Goal: Check status

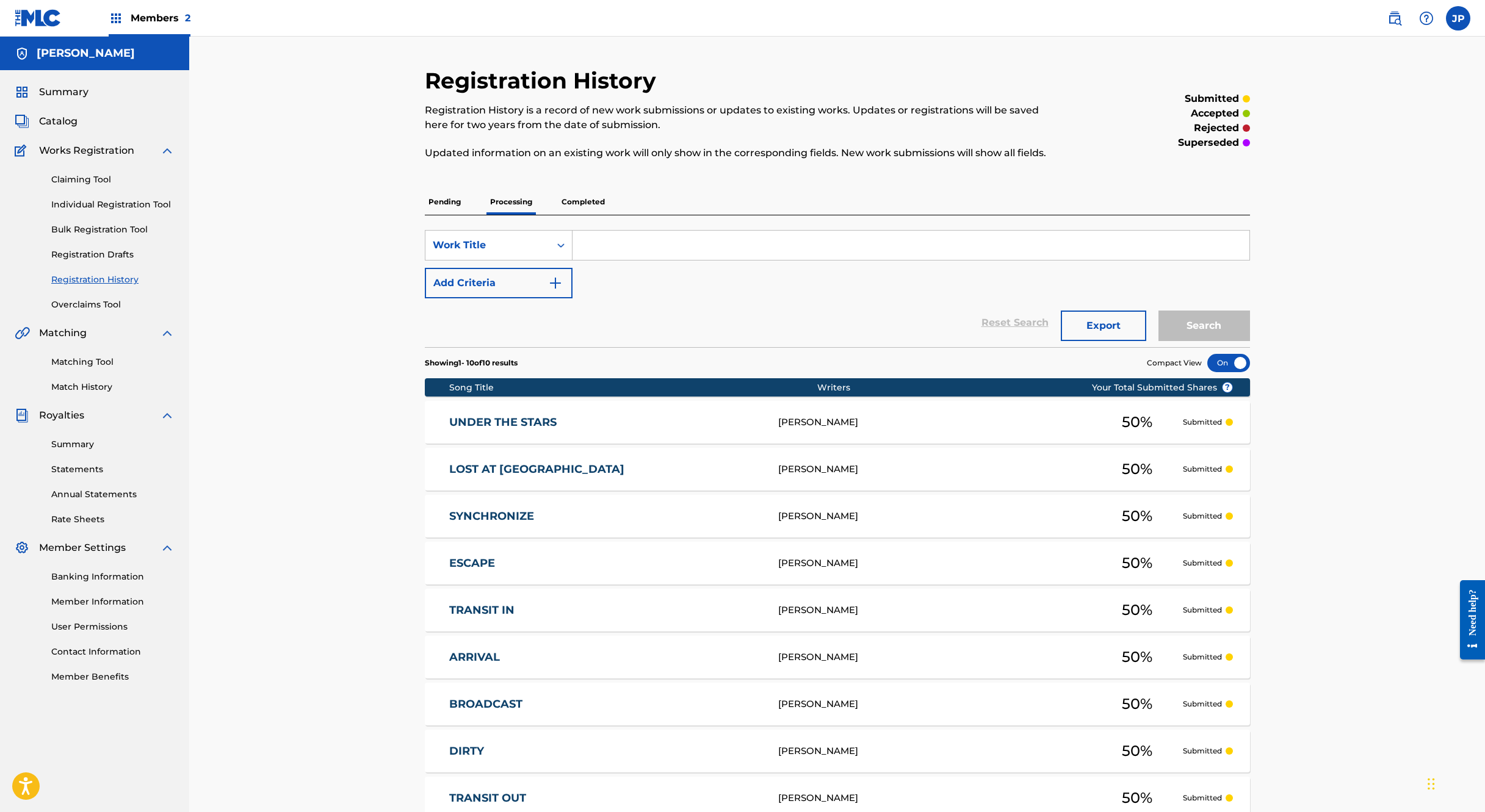
click at [57, 88] on span "Summary" at bounding box center [64, 92] width 49 height 15
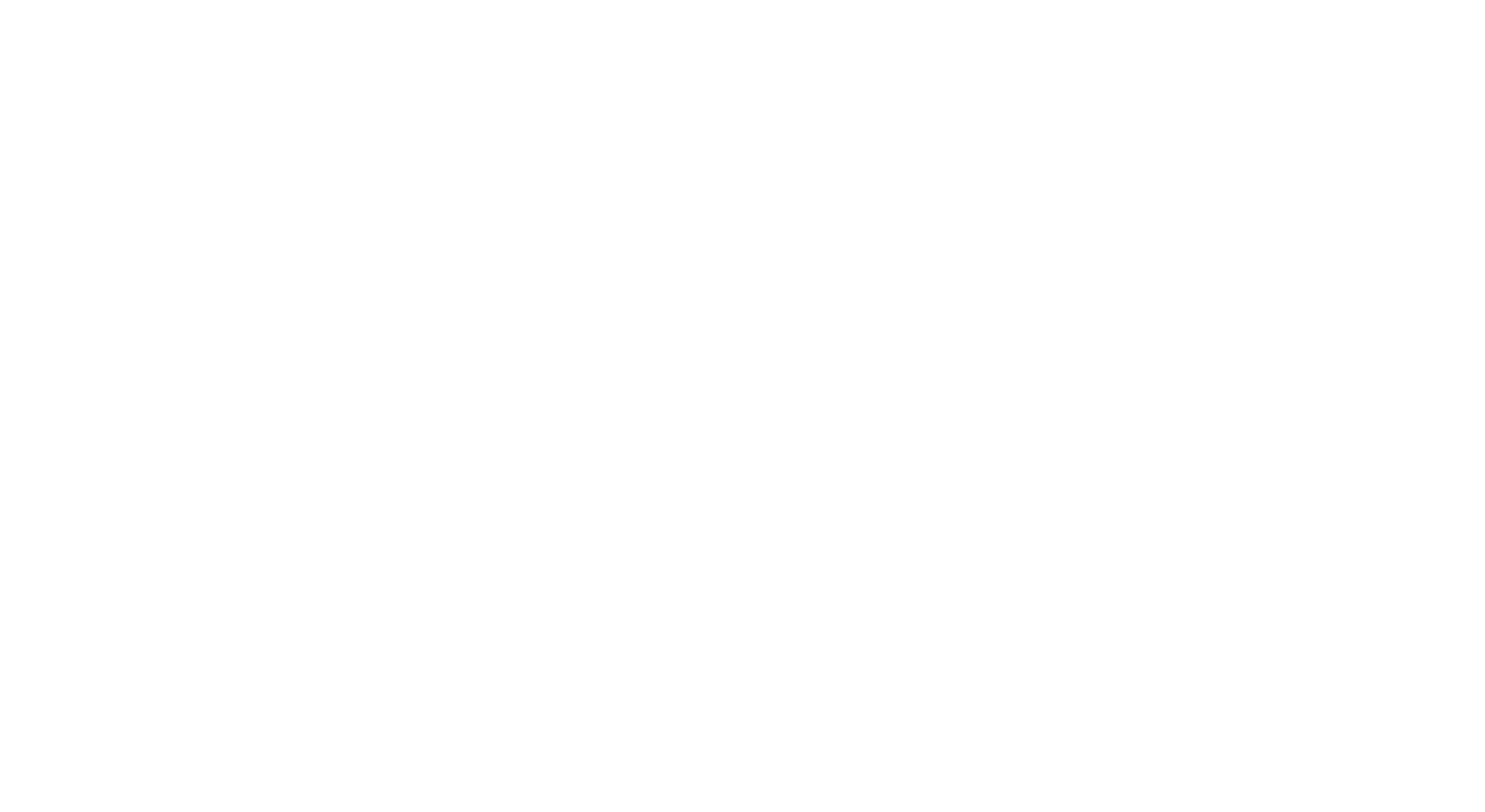
click at [784, 49] on body "honeypot link" at bounding box center [742, 406] width 1485 height 812
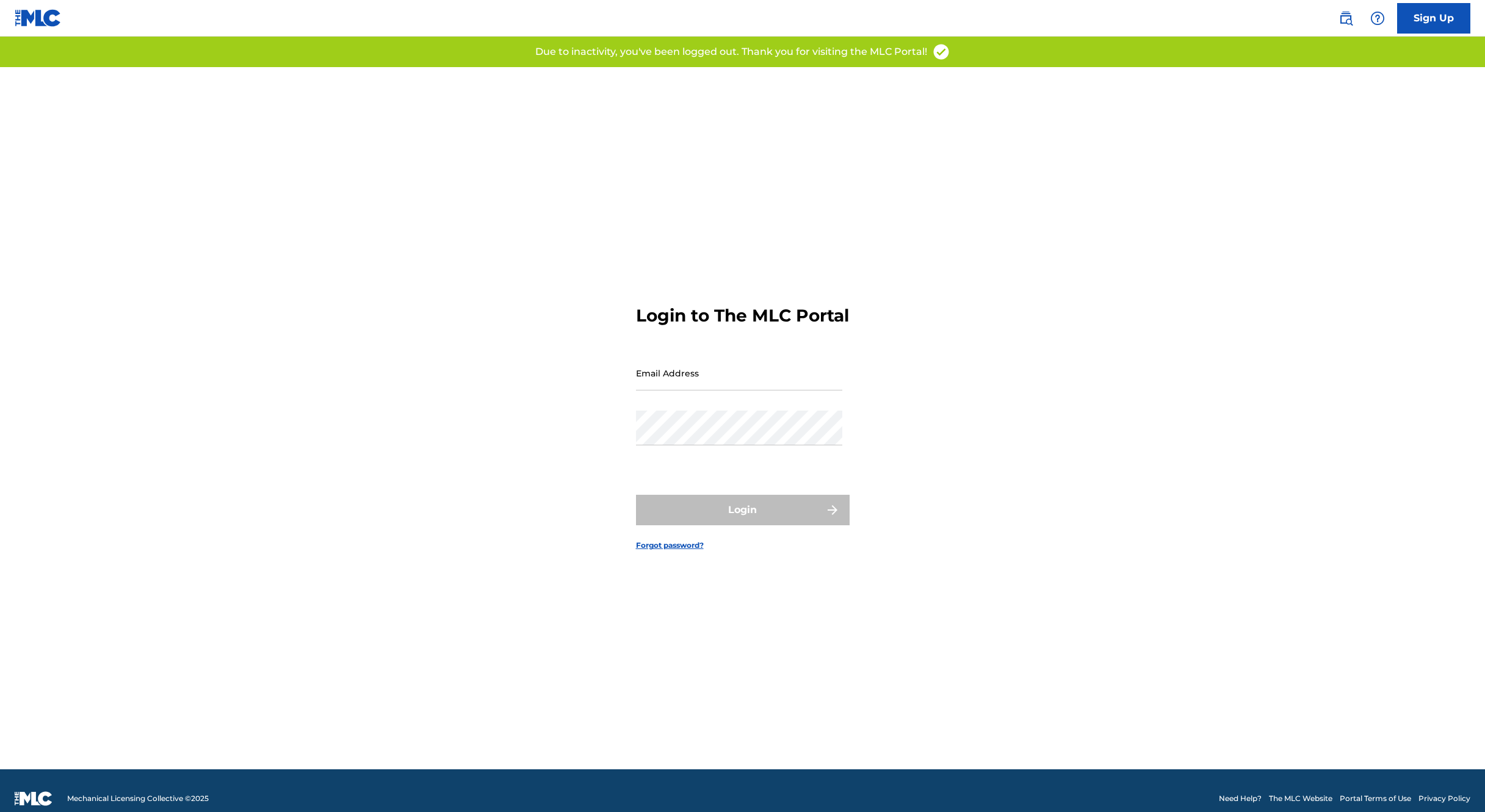
type input "[PERSON_NAME][EMAIL_ADDRESS][DOMAIN_NAME]"
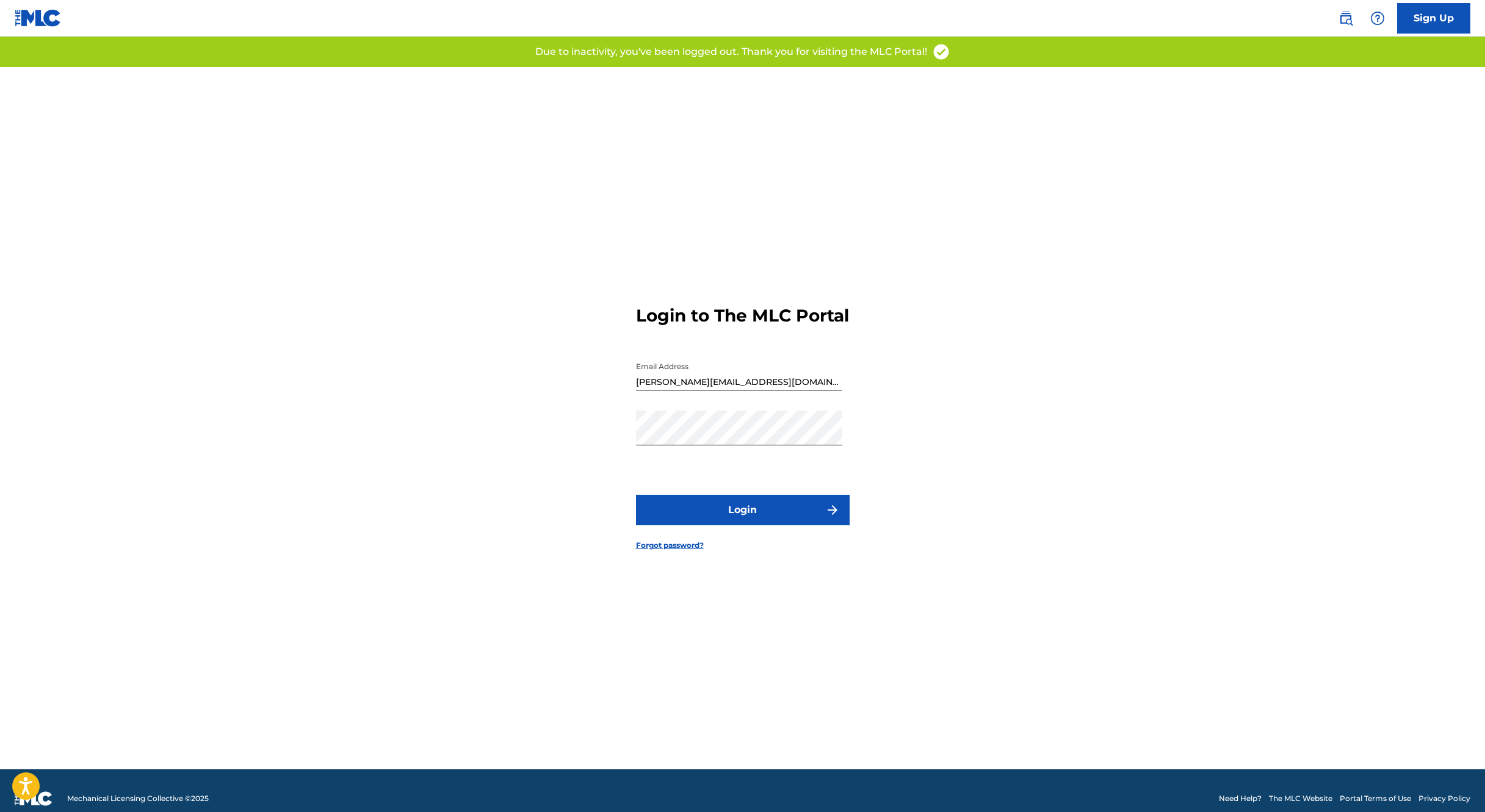
click at [746, 519] on button "Login" at bounding box center [743, 510] width 214 height 31
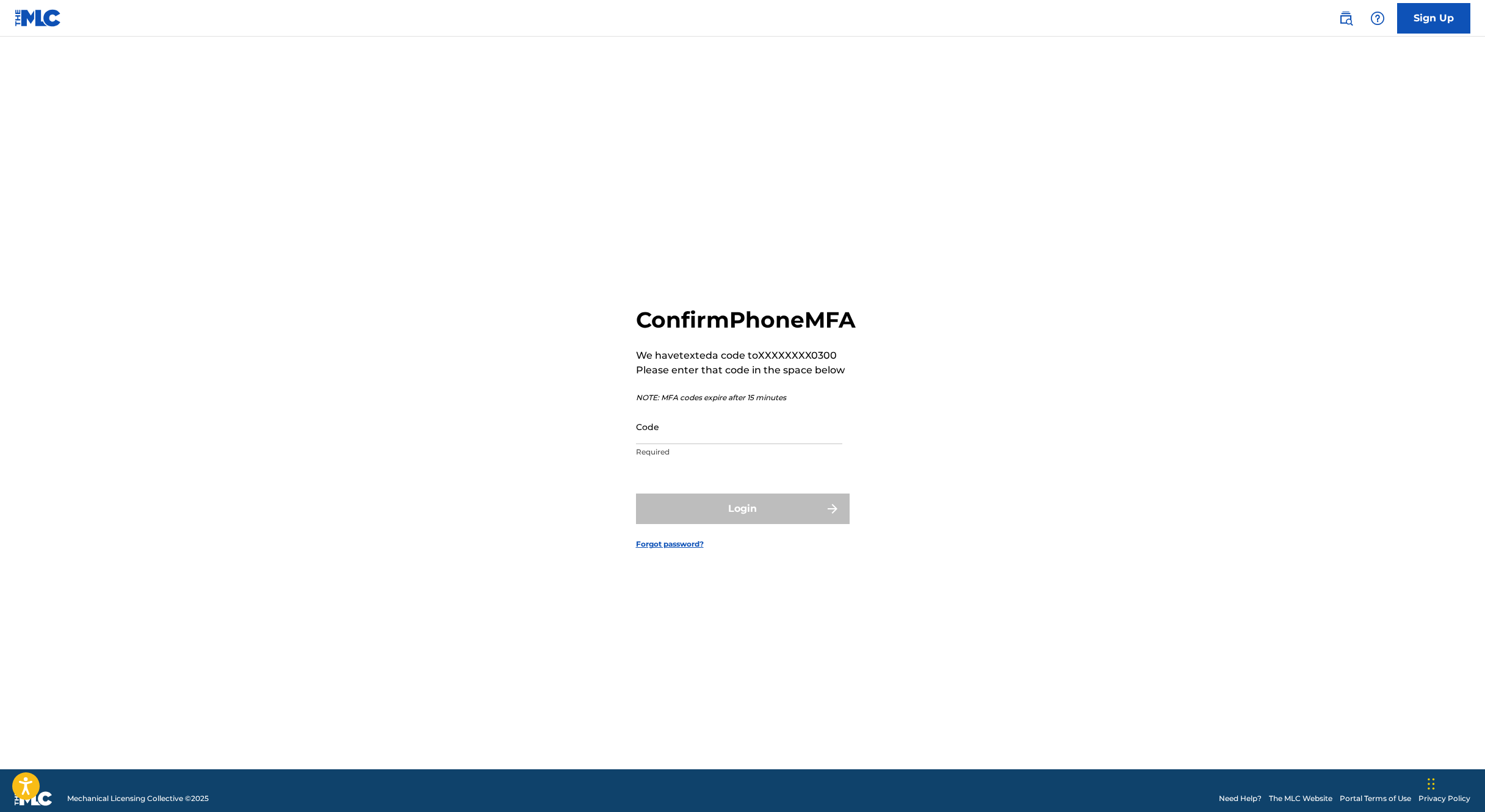
click at [652, 444] on input "Code" at bounding box center [739, 427] width 207 height 35
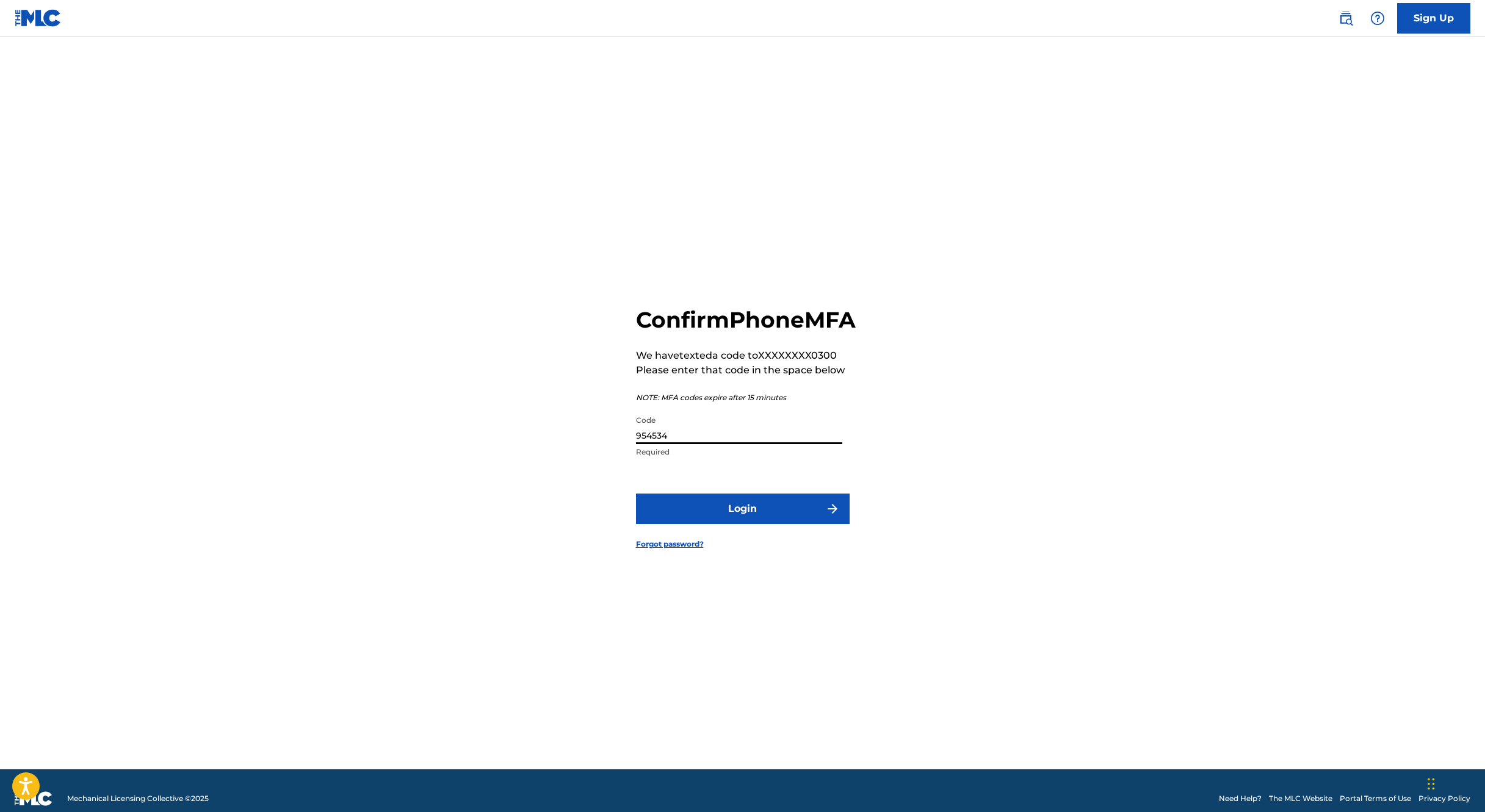
type input "954534"
click at [636, 493] on button "Login" at bounding box center [743, 509] width 214 height 31
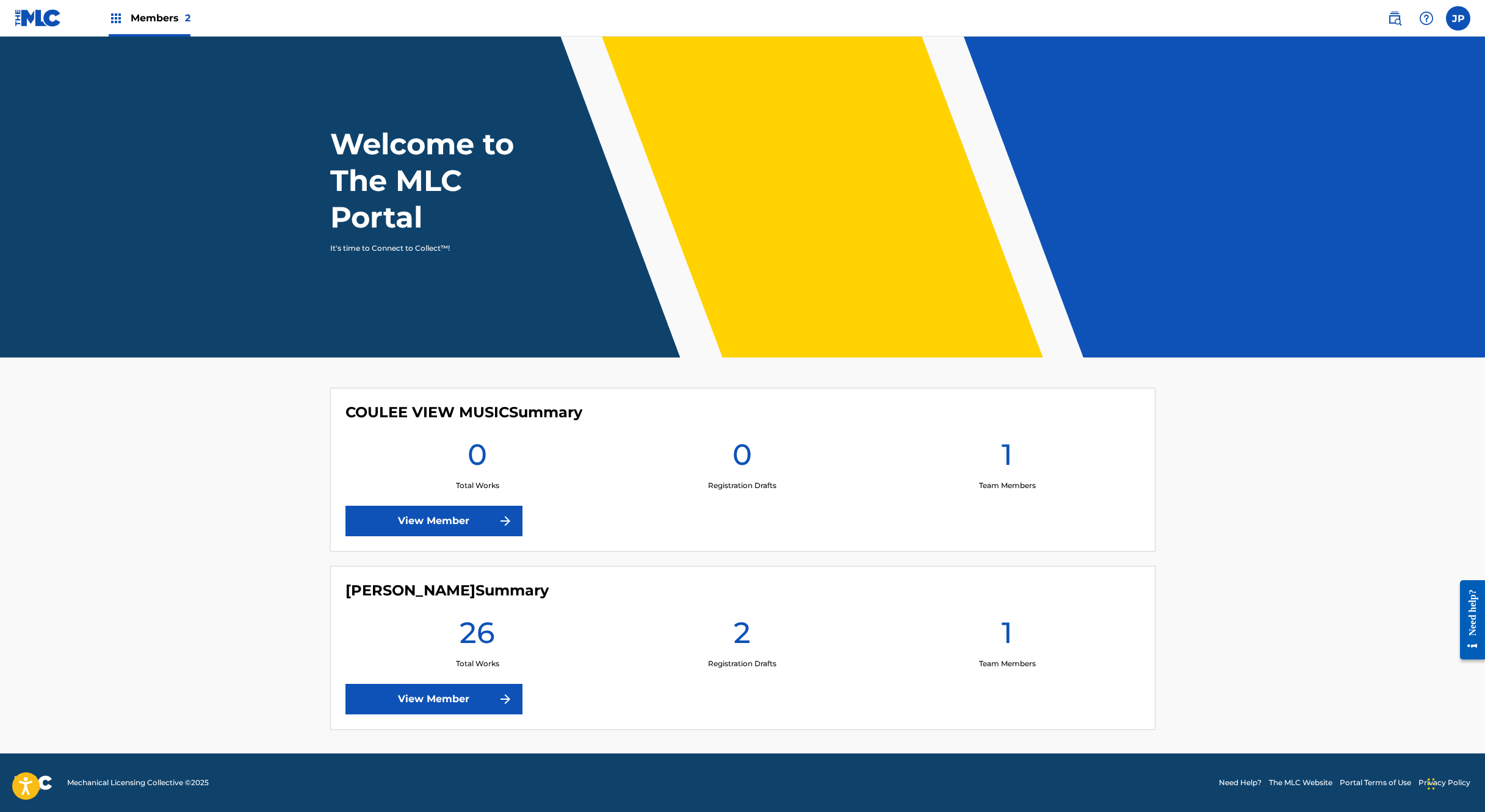
click at [427, 700] on link "View Member" at bounding box center [434, 699] width 177 height 31
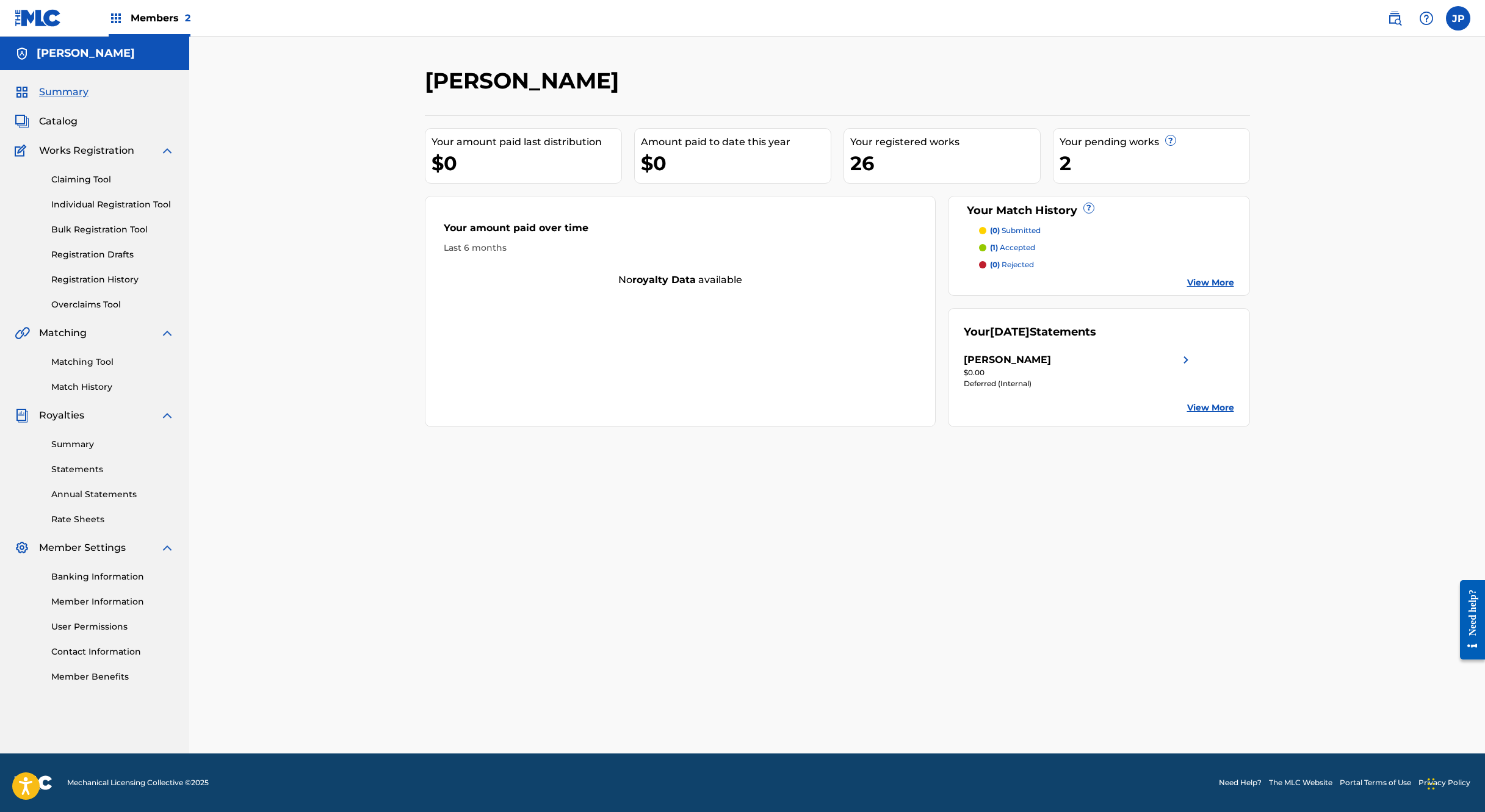
click at [80, 281] on link "Registration History" at bounding box center [113, 280] width 124 height 13
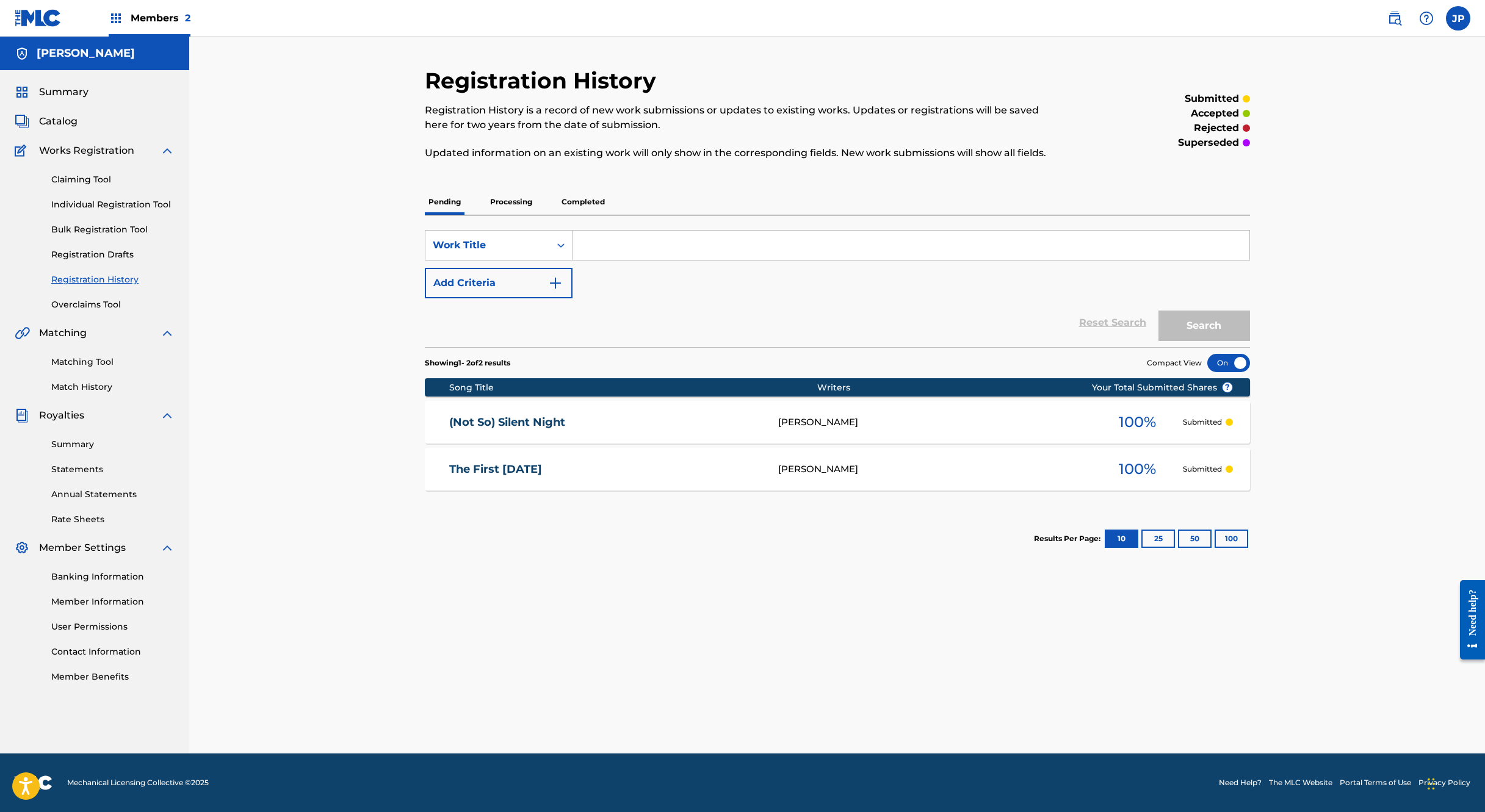
click at [503, 204] on p "Processing" at bounding box center [511, 202] width 49 height 26
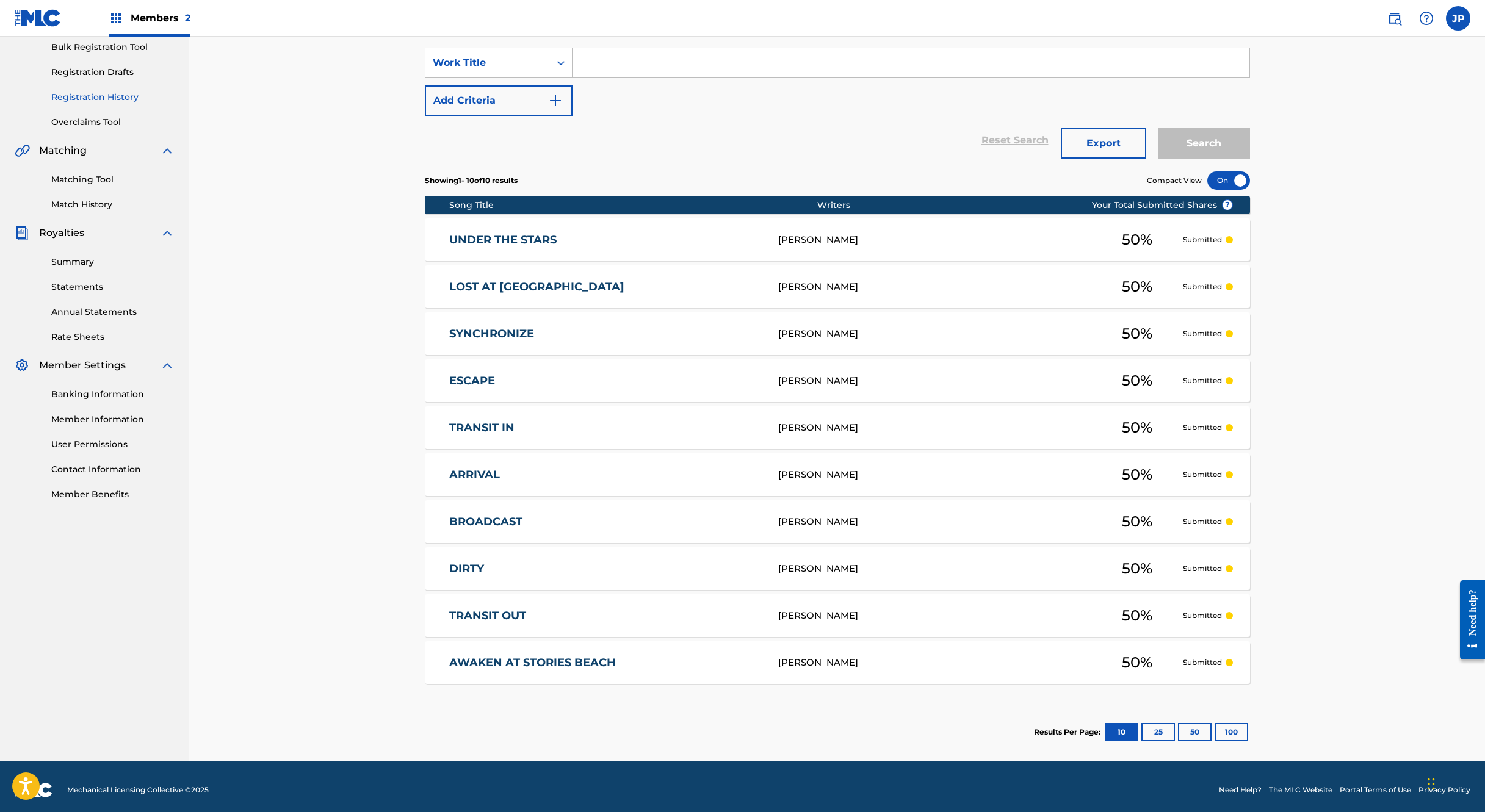
scroll to position [190, 0]
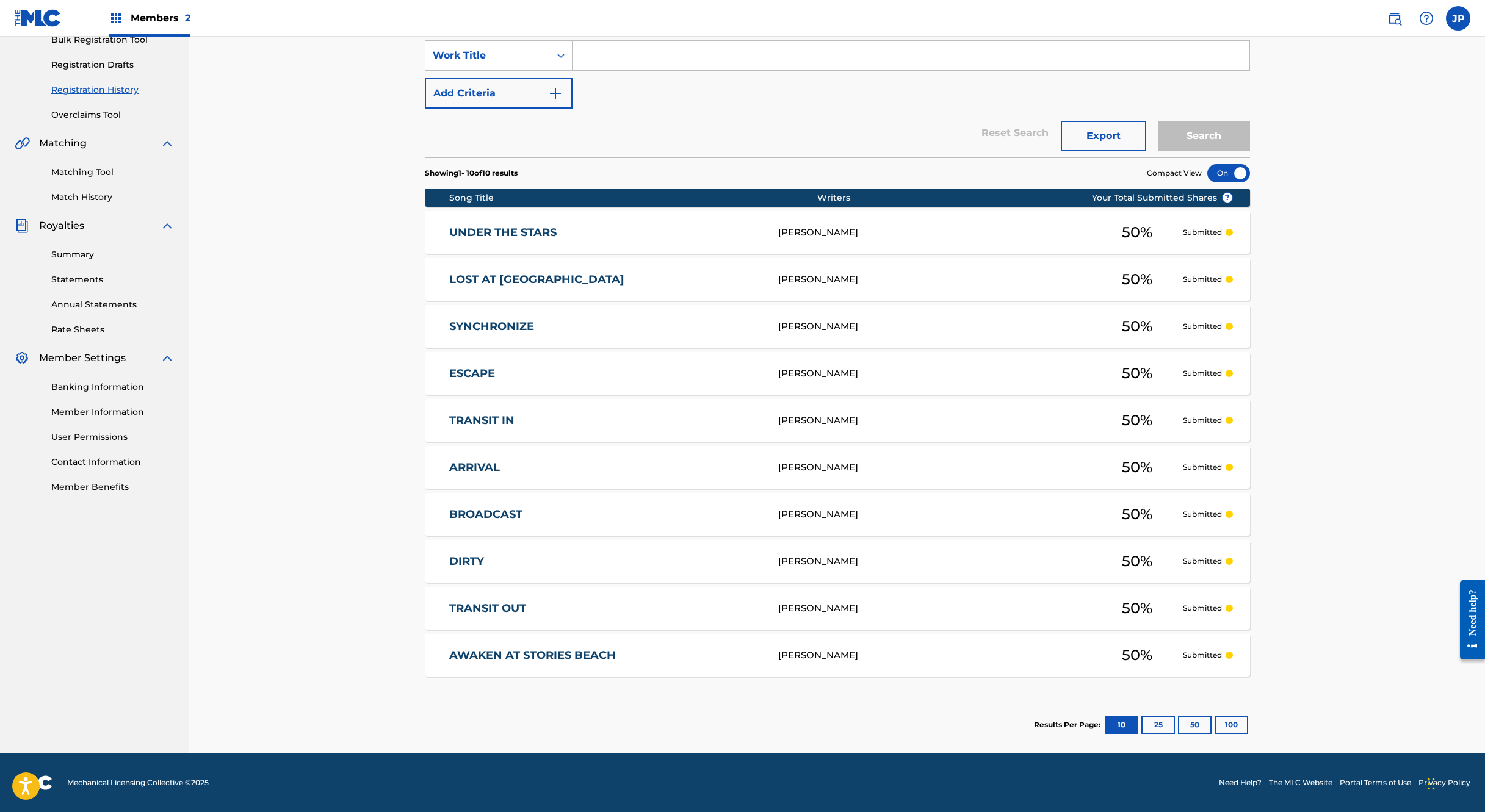
click at [1232, 726] on button "100" at bounding box center [1231, 725] width 34 height 19
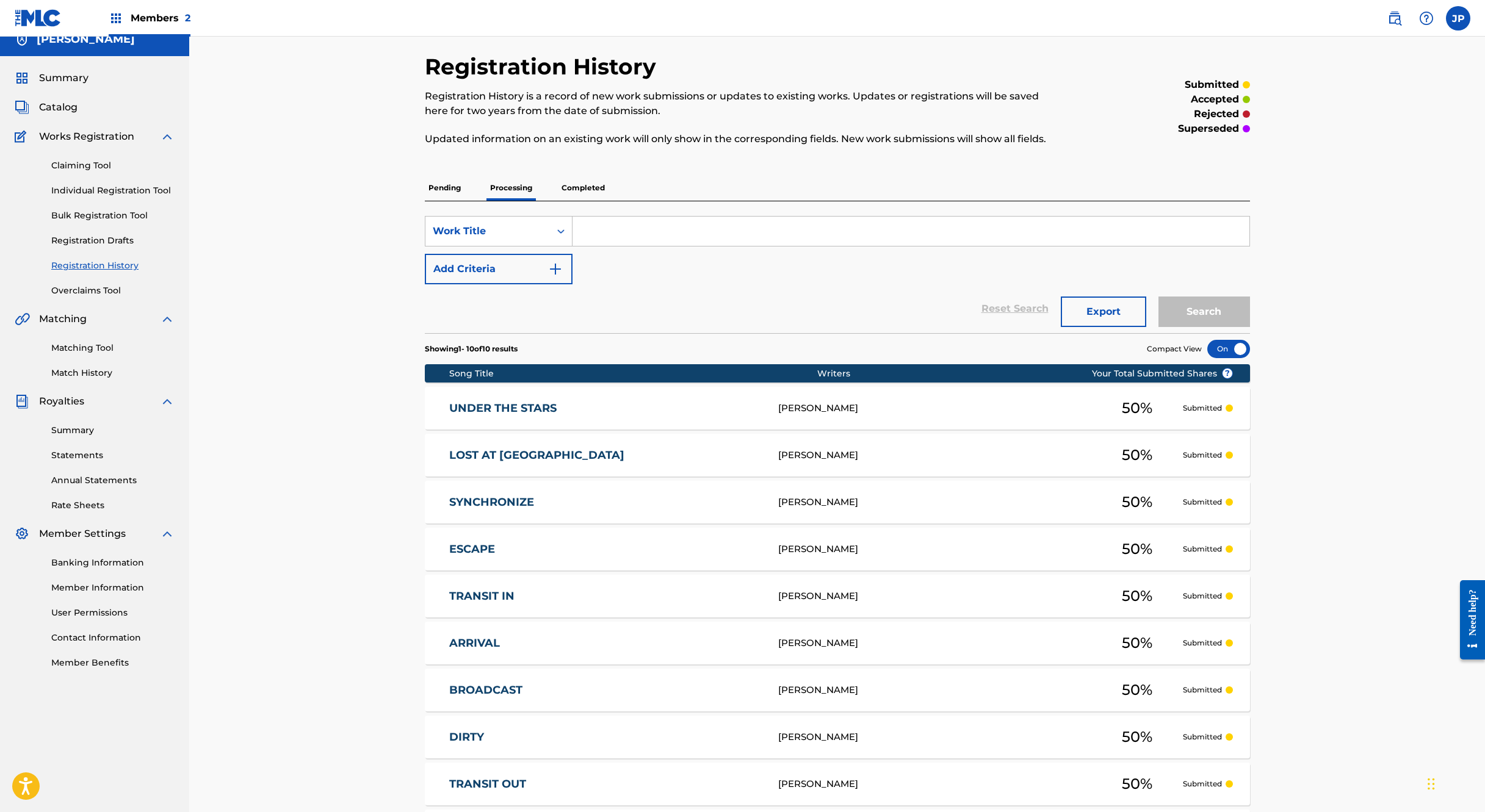
scroll to position [0, 0]
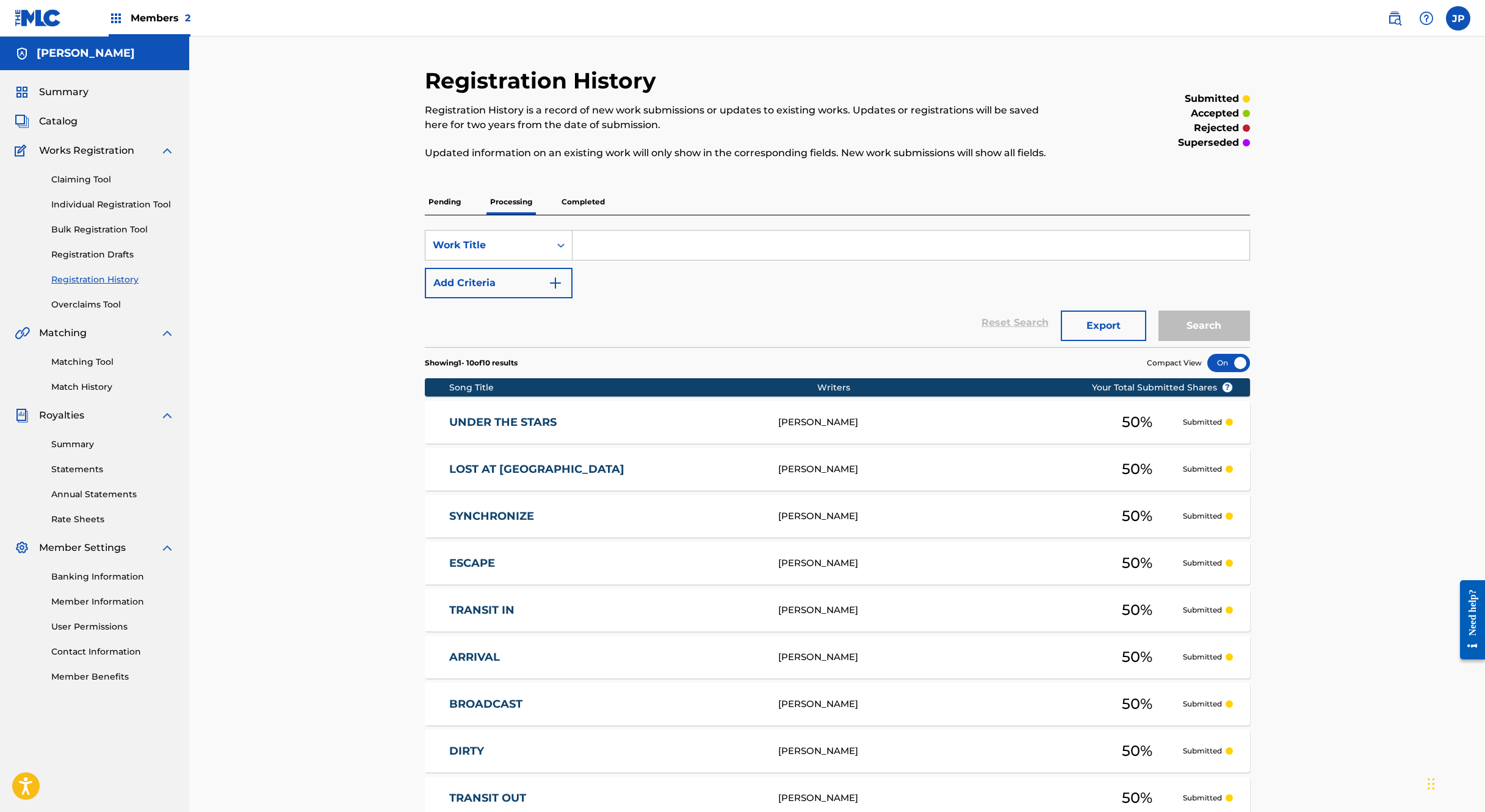
click at [300, 91] on div "Registration History Registration History is a record of new work submissions o…" at bounding box center [837, 490] width 1296 height 907
